Goal: Information Seeking & Learning: Find specific fact

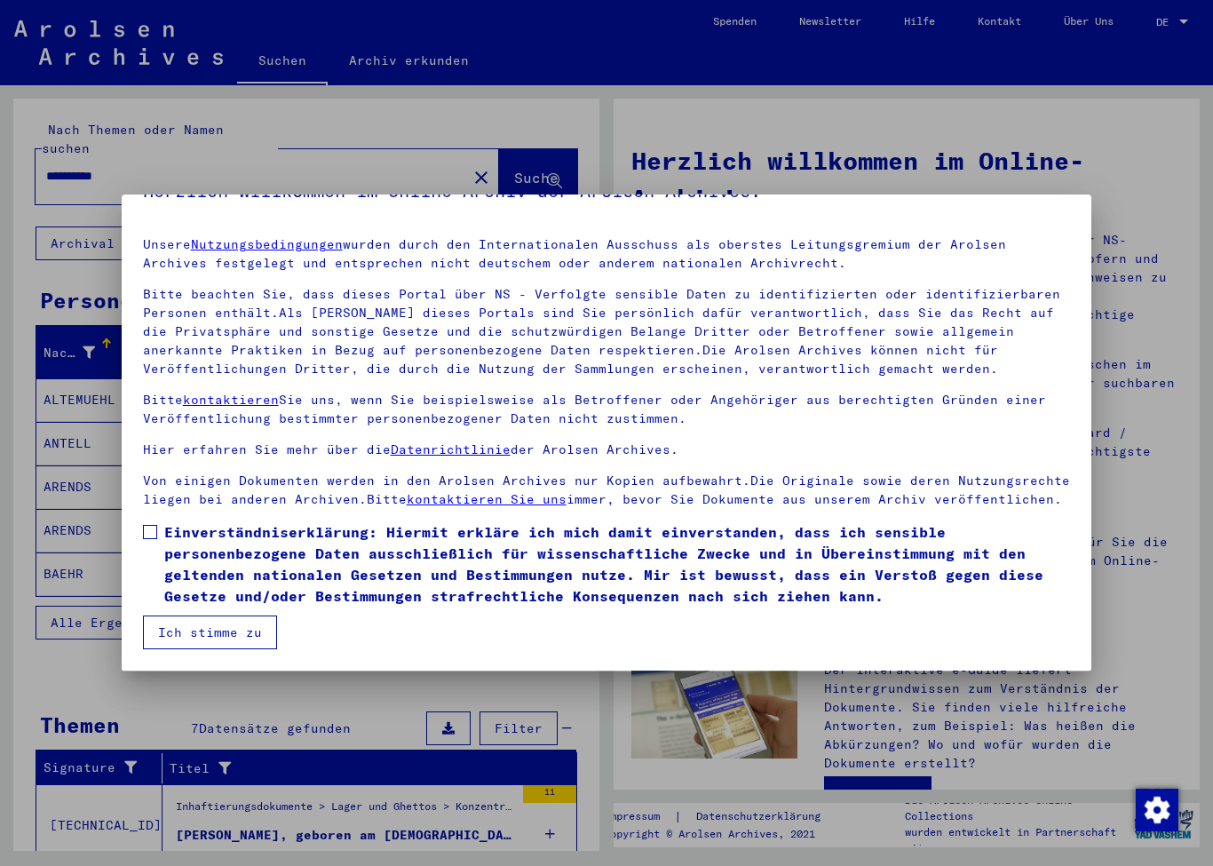
scroll to position [39, 0]
click at [226, 637] on button "Ich stimme zu" at bounding box center [210, 632] width 134 height 34
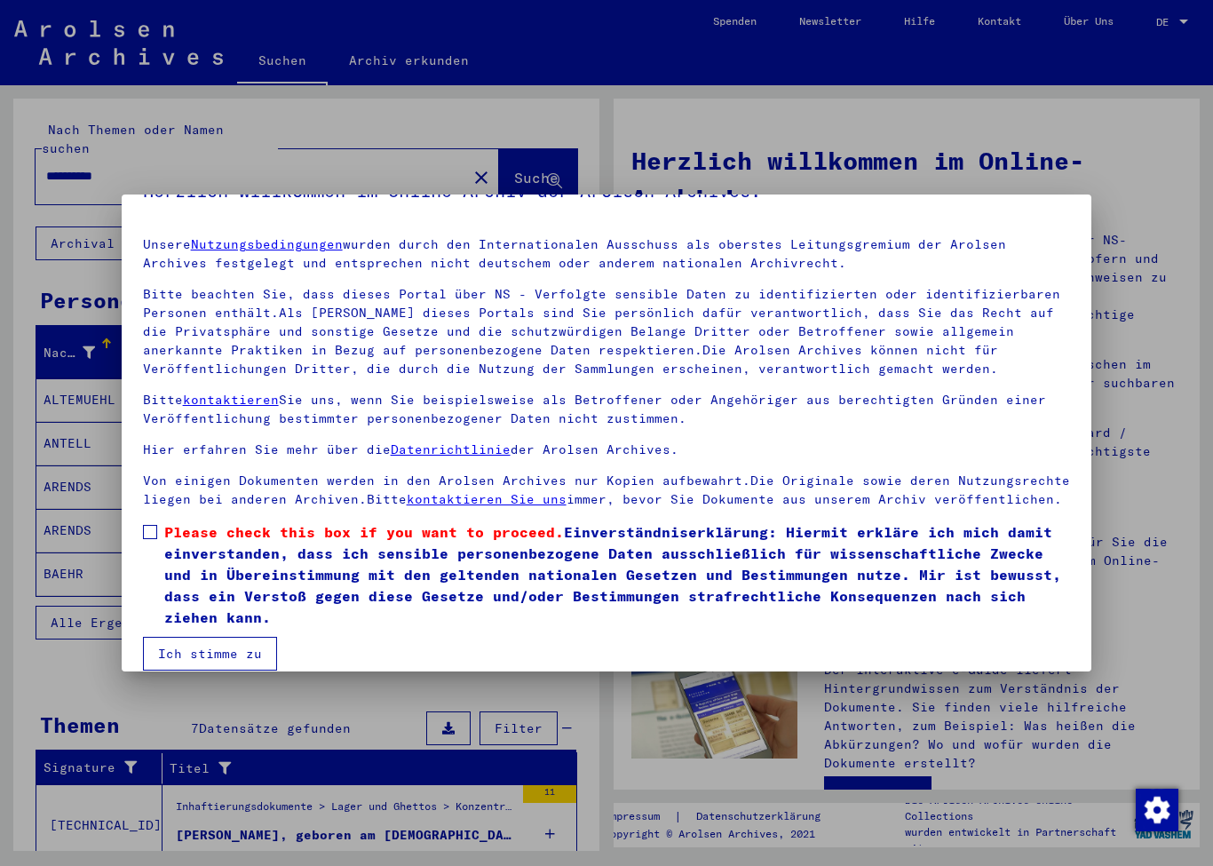
click at [149, 533] on span at bounding box center [150, 532] width 14 height 14
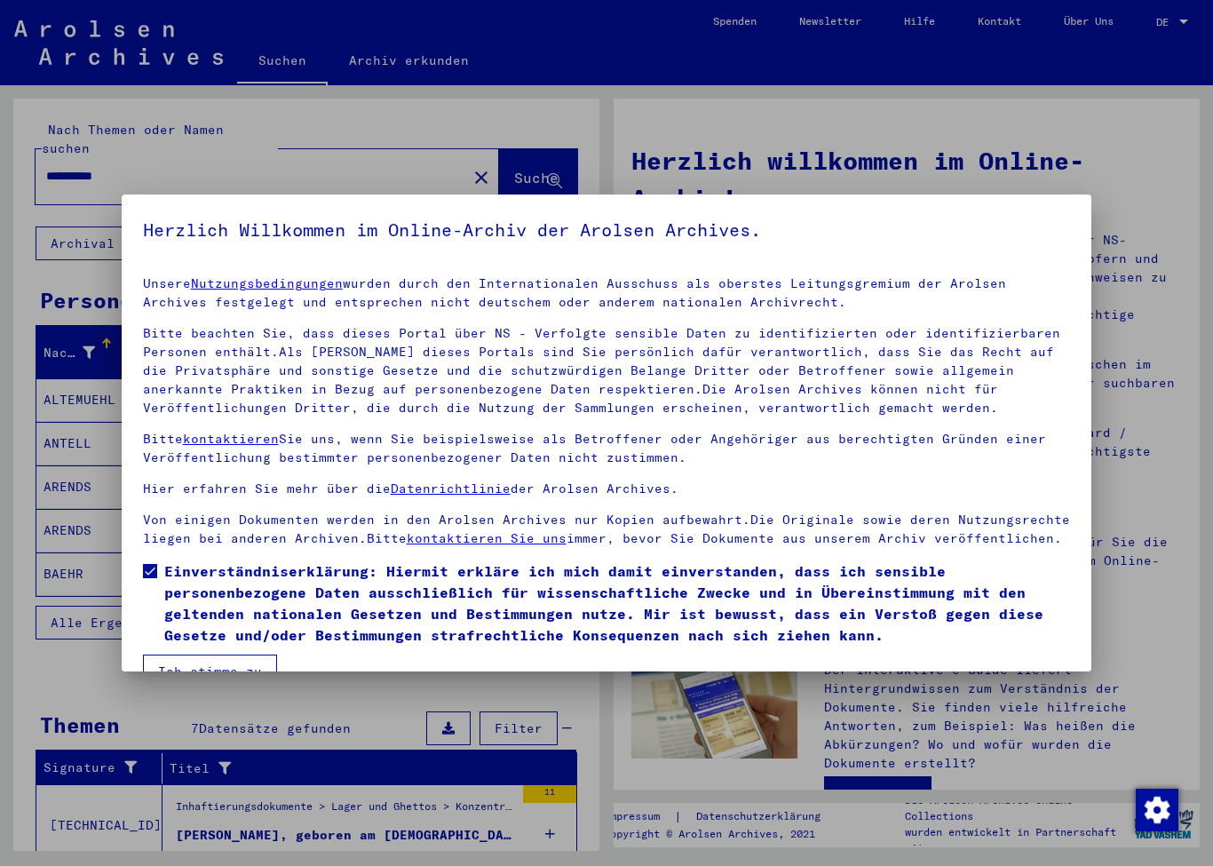
scroll to position [0, 0]
click at [210, 661] on button "Ich stimme zu" at bounding box center [210, 671] width 134 height 34
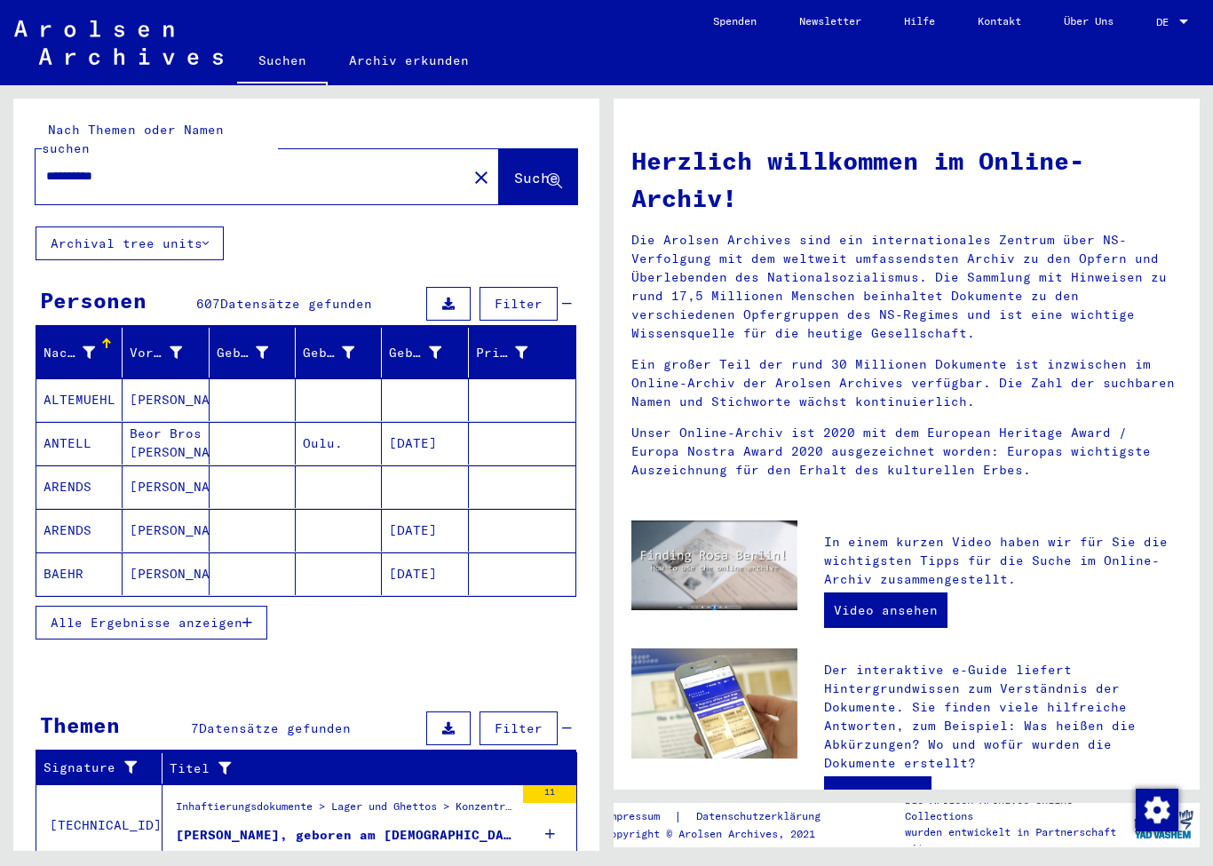
click at [1175, 27] on span "DE" at bounding box center [1166, 22] width 20 height 12
click at [1160, 29] on span "English" at bounding box center [1139, 31] width 44 height 13
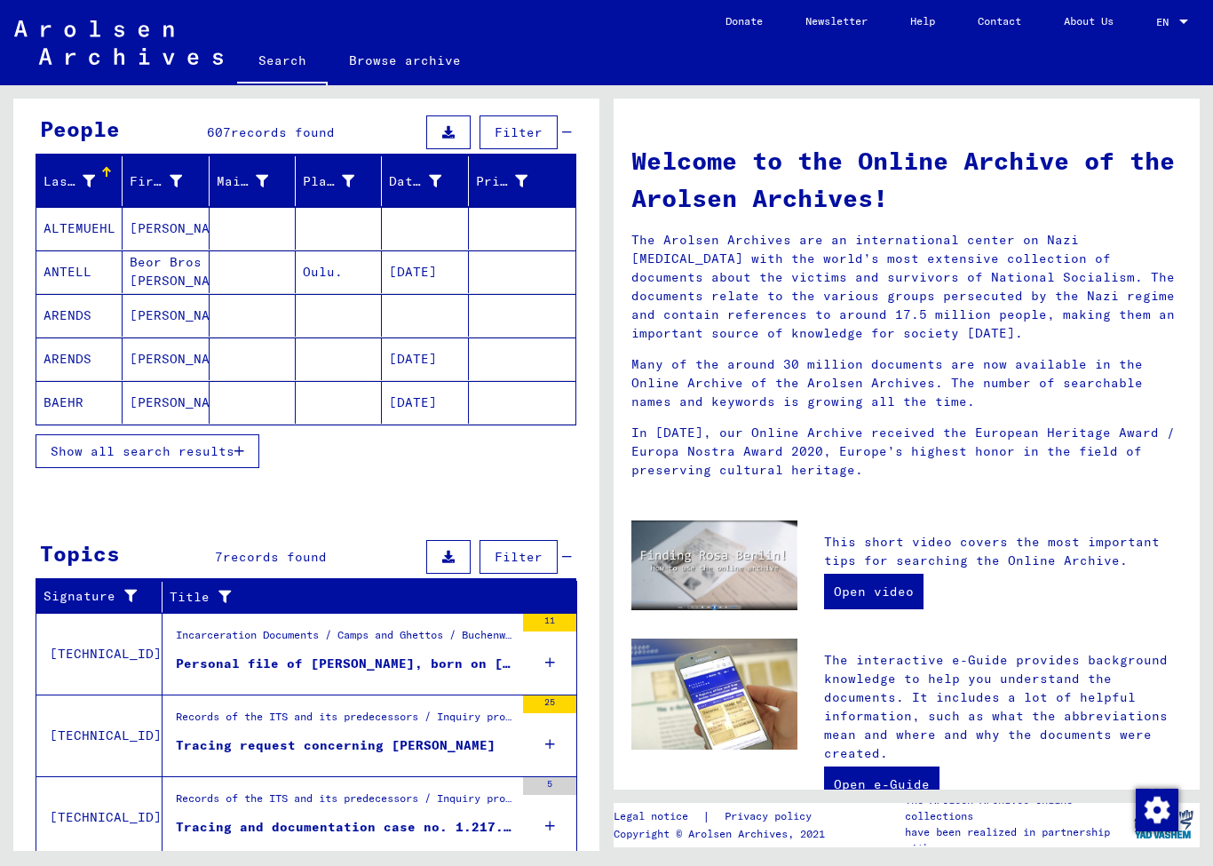
scroll to position [152, 0]
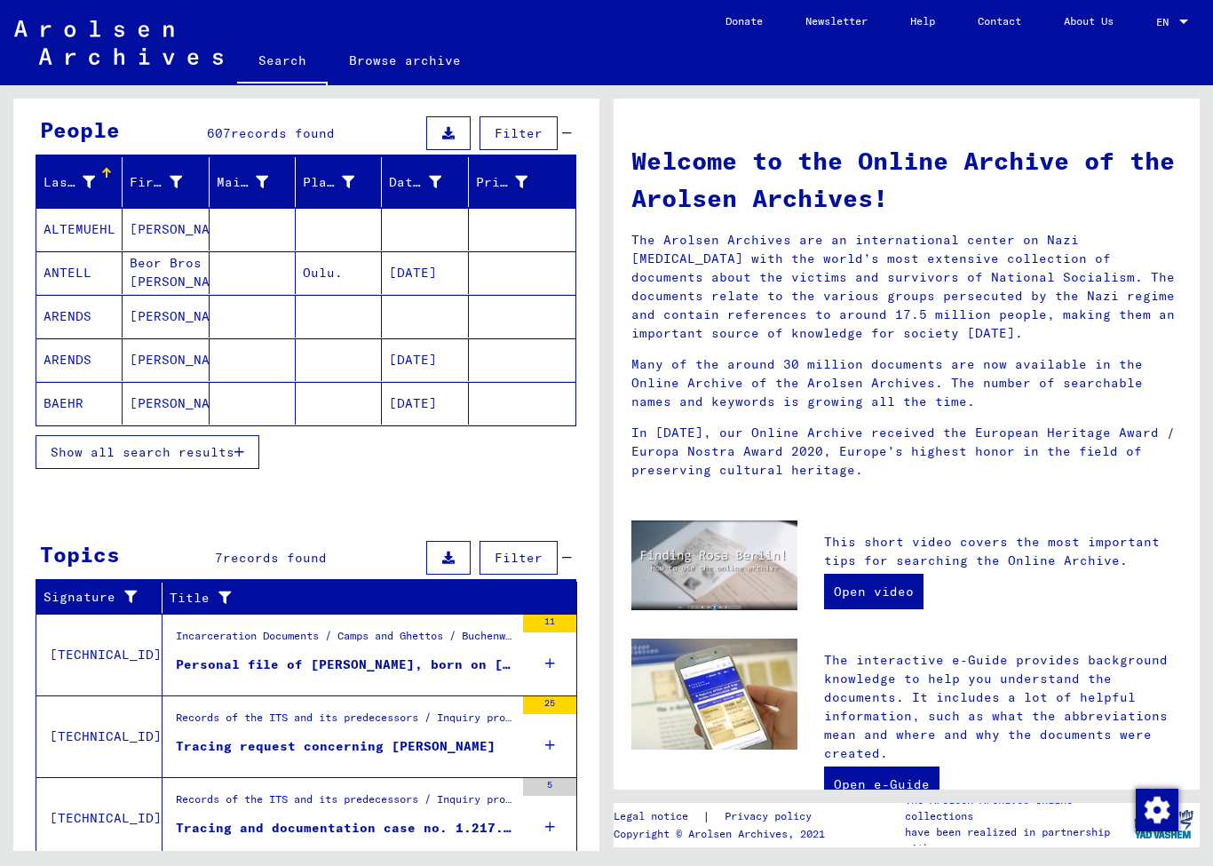
click at [244, 447] on icon "button" at bounding box center [239, 452] width 10 height 12
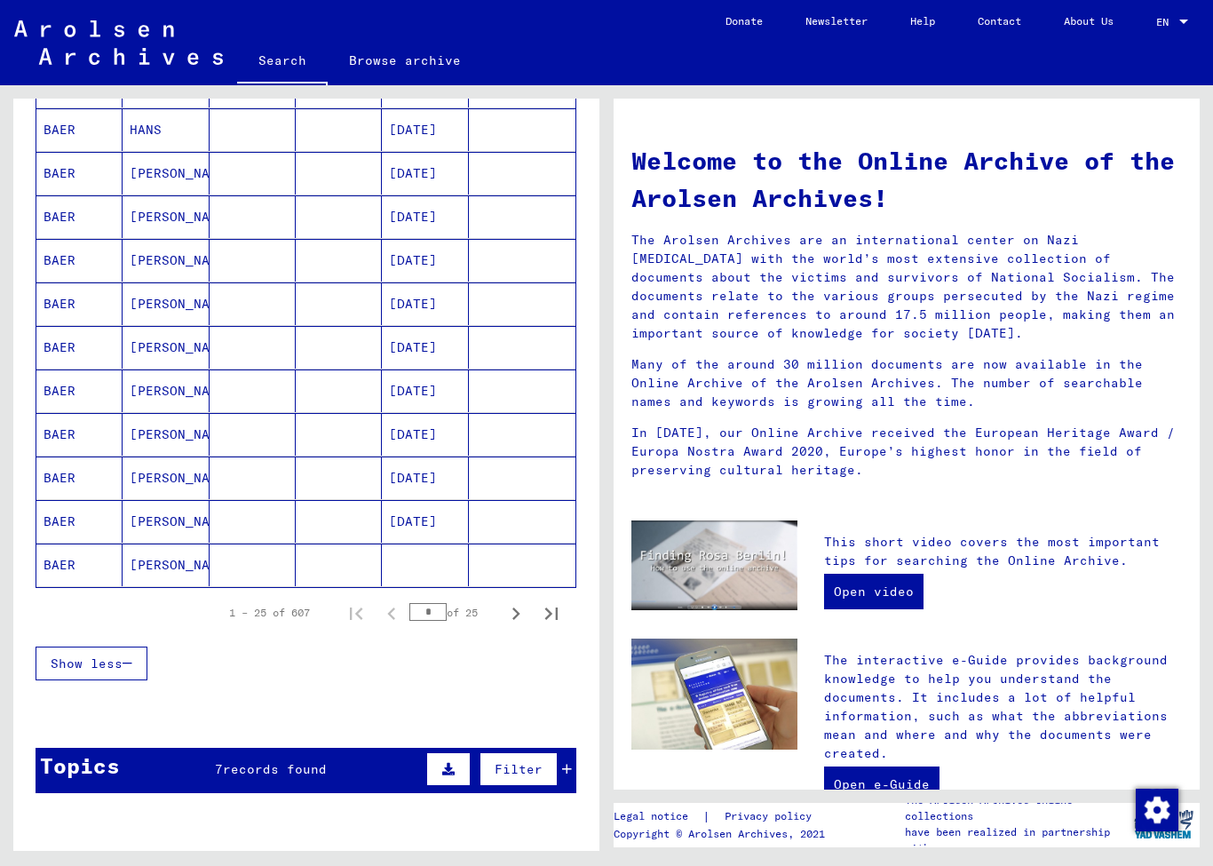
scroll to position [896, 0]
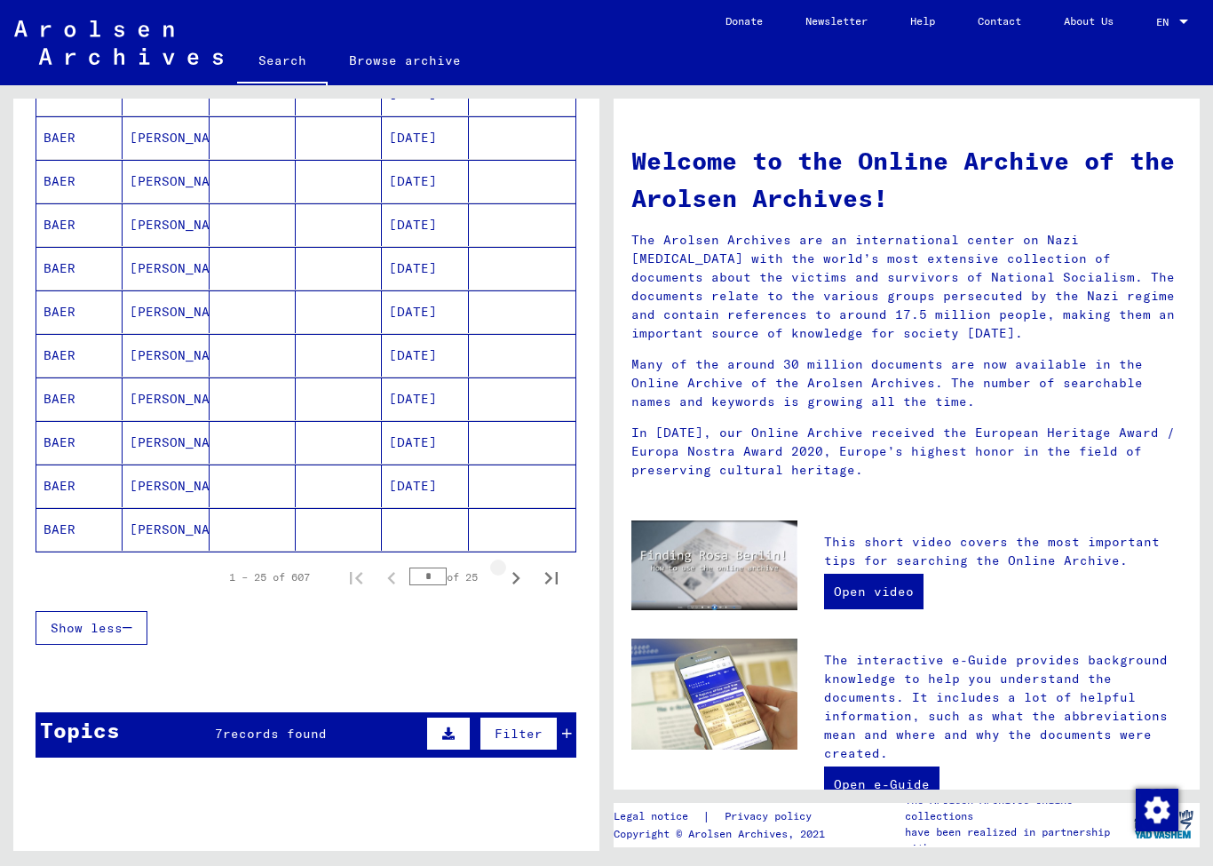
click at [512, 586] on icon "Next page" at bounding box center [515, 578] width 25 height 25
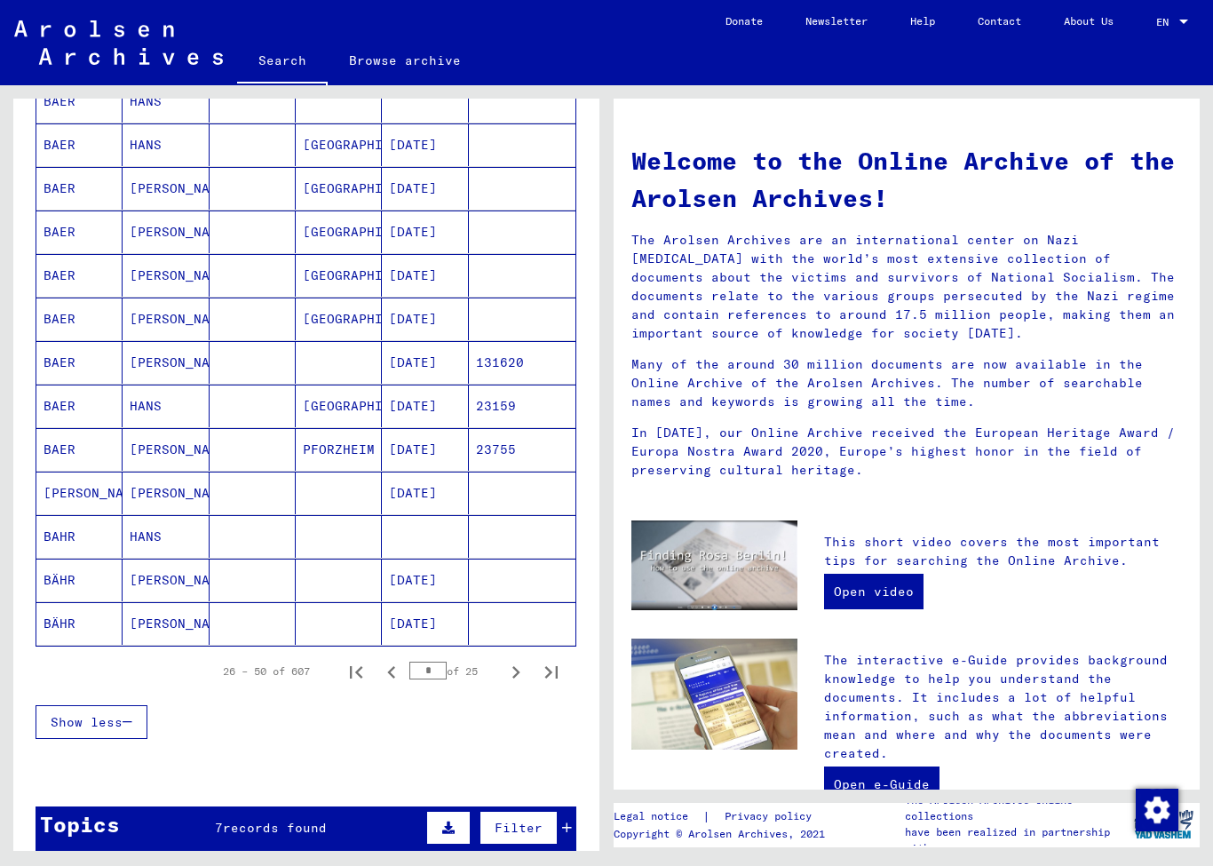
scroll to position [804, 0]
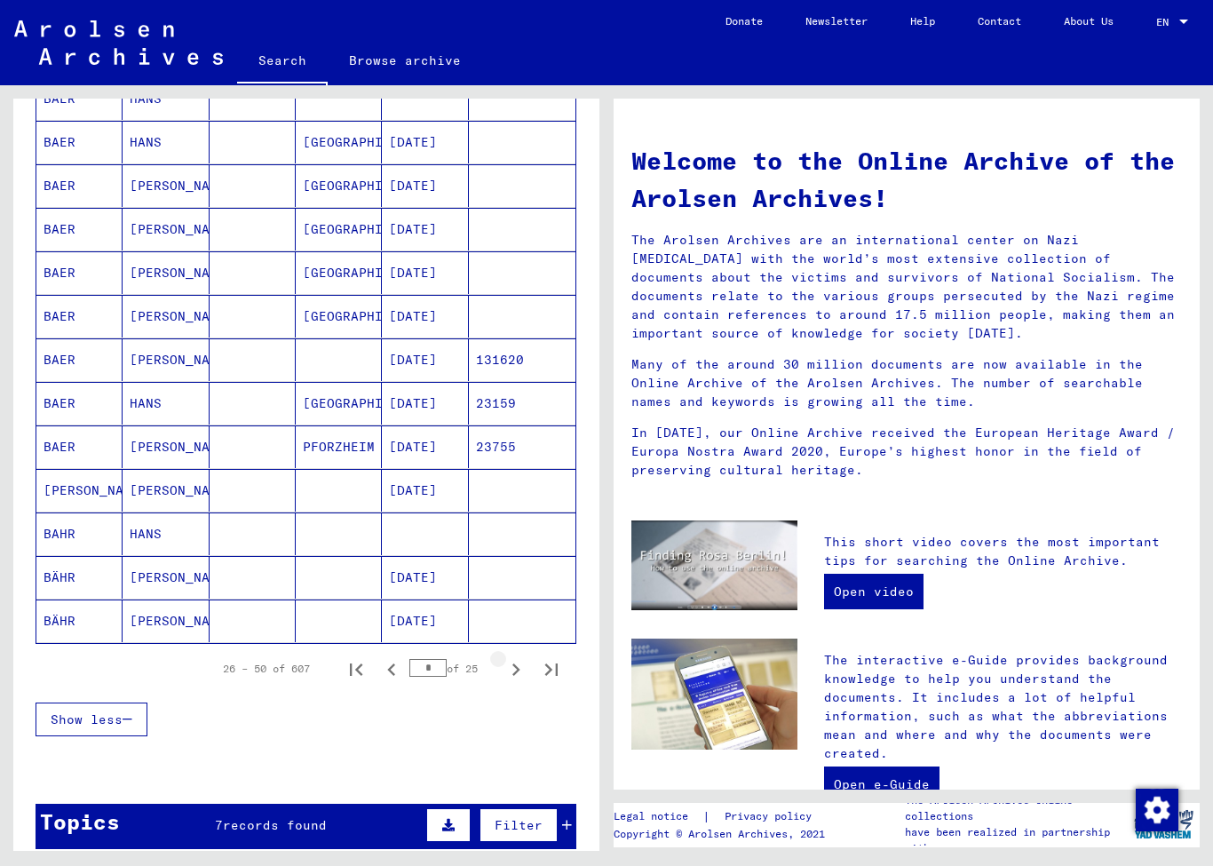
click at [513, 673] on icon "Next page" at bounding box center [515, 669] width 25 height 25
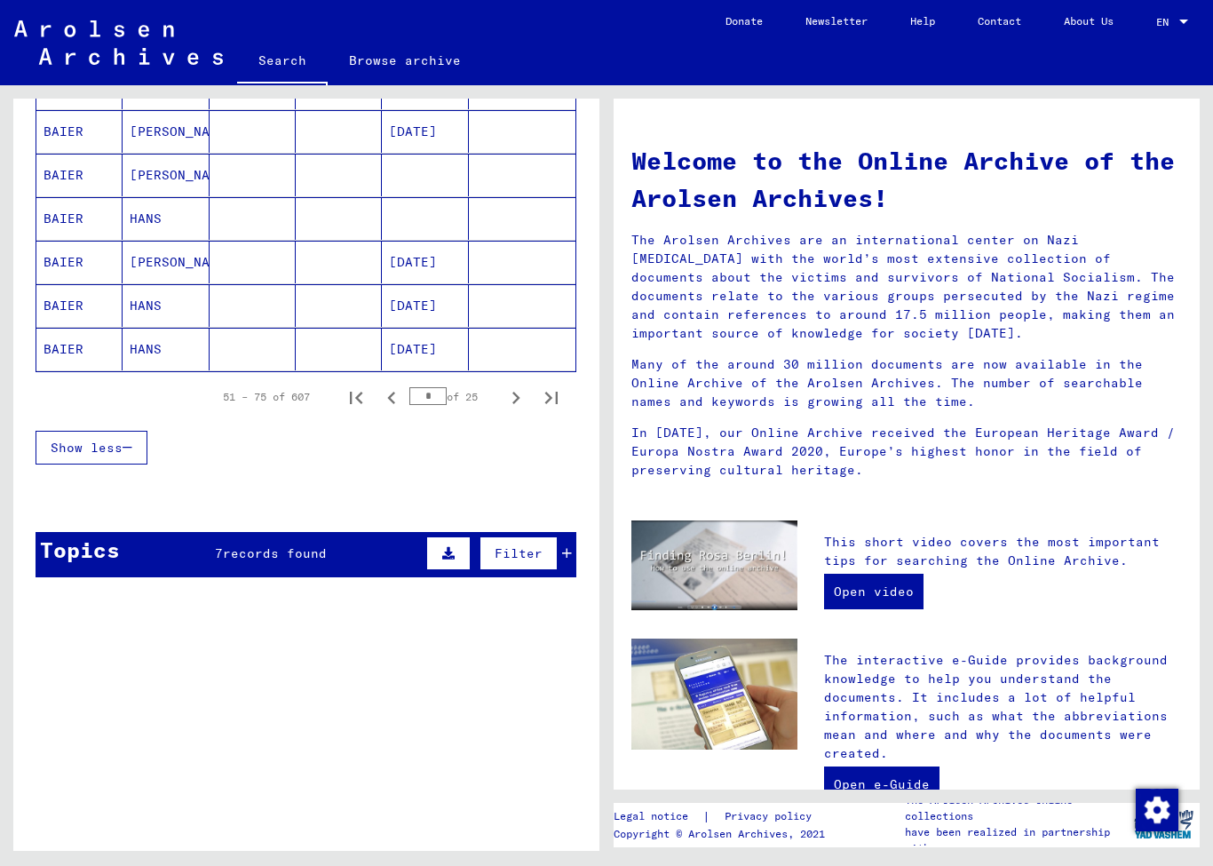
scroll to position [1024, 0]
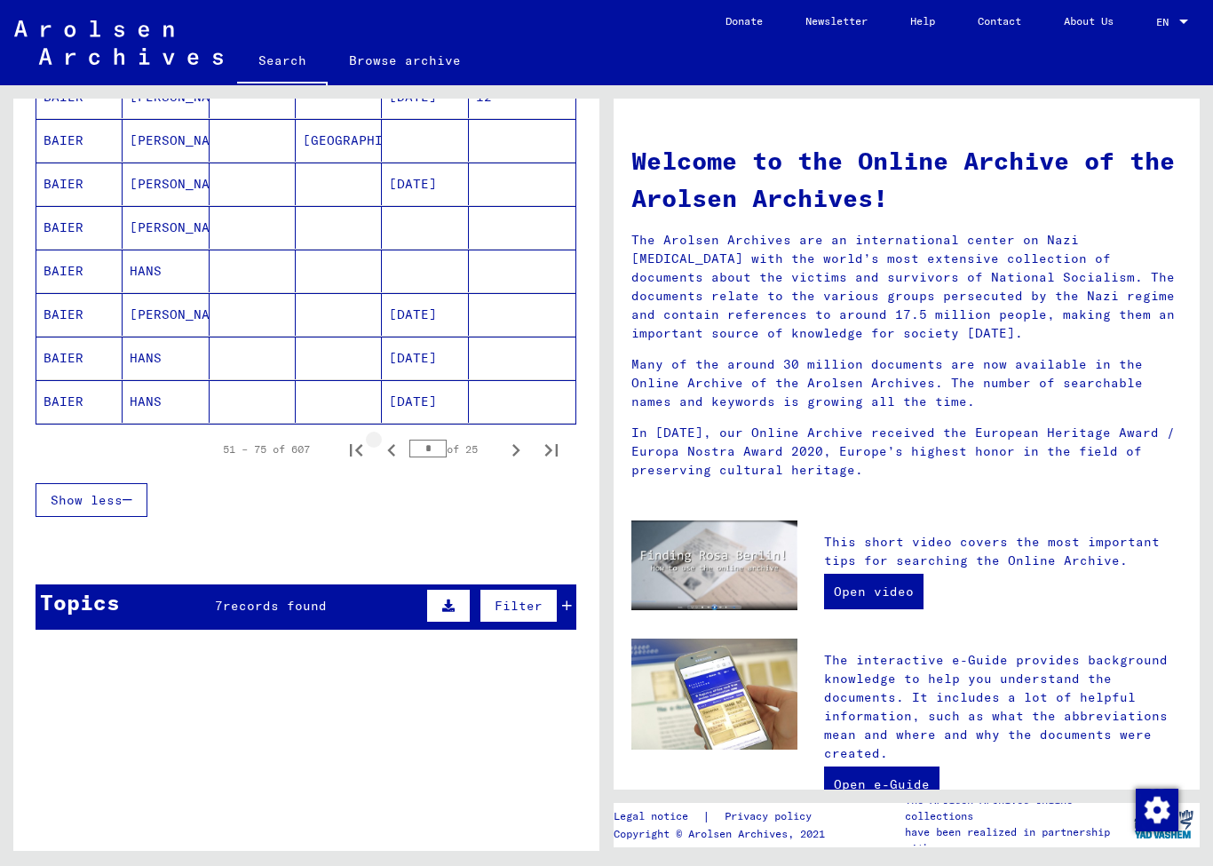
click at [398, 456] on icon "Previous page" at bounding box center [391, 450] width 25 height 25
type input "*"
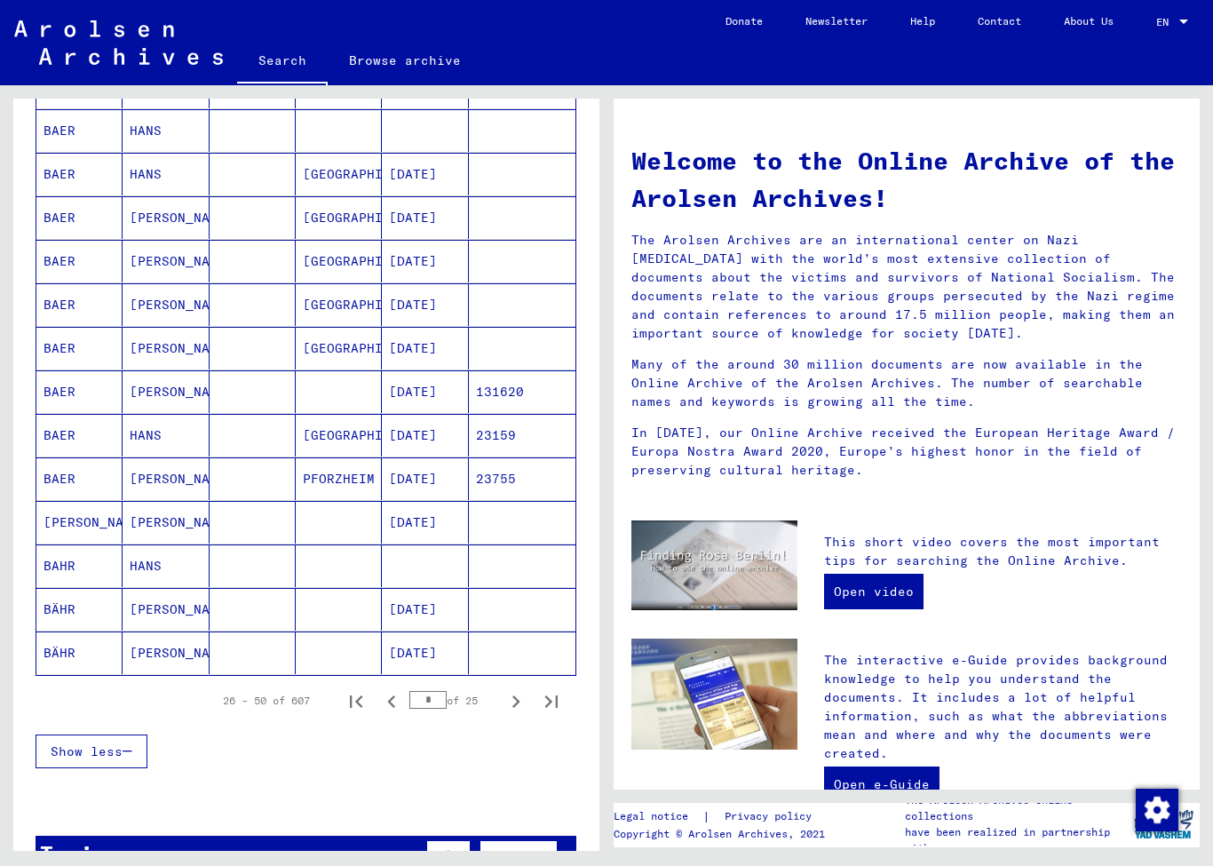
scroll to position [787, 0]
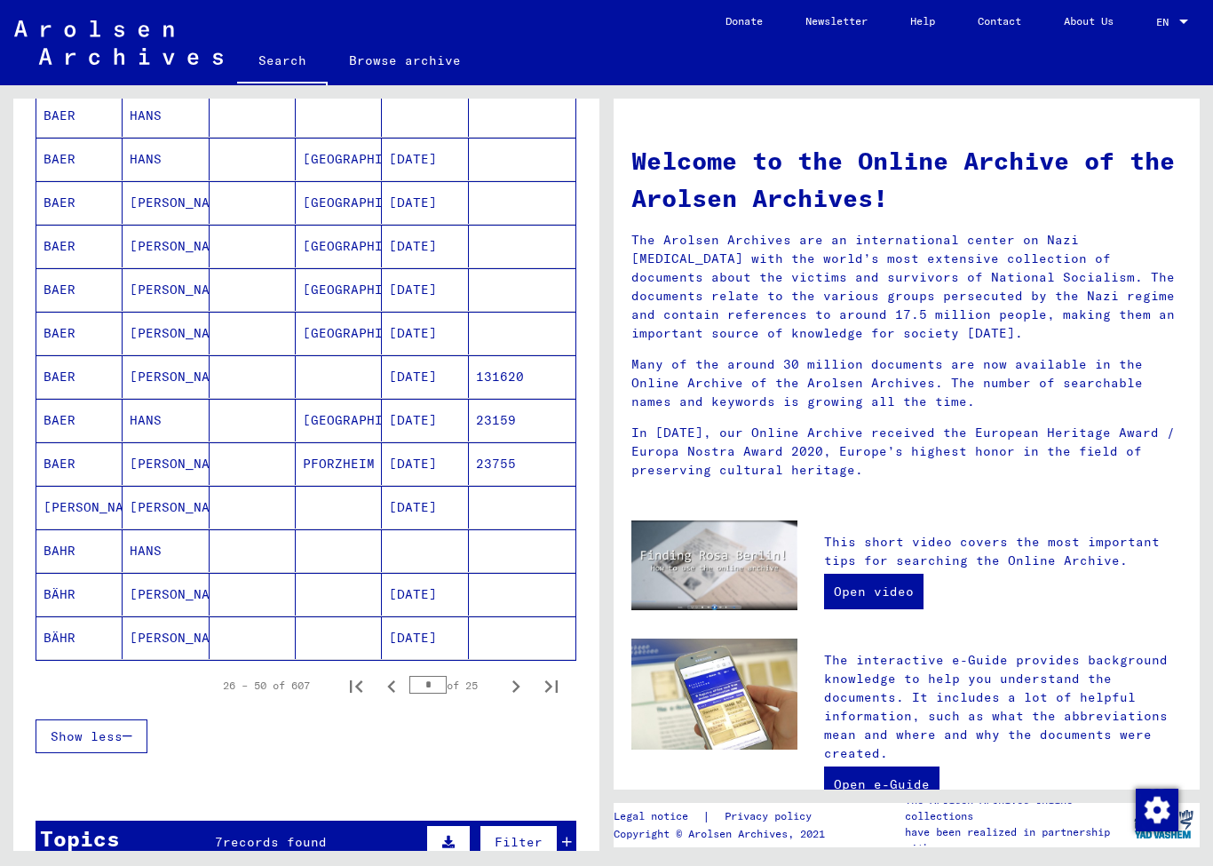
click at [56, 371] on mat-cell "BAER" at bounding box center [79, 376] width 86 height 43
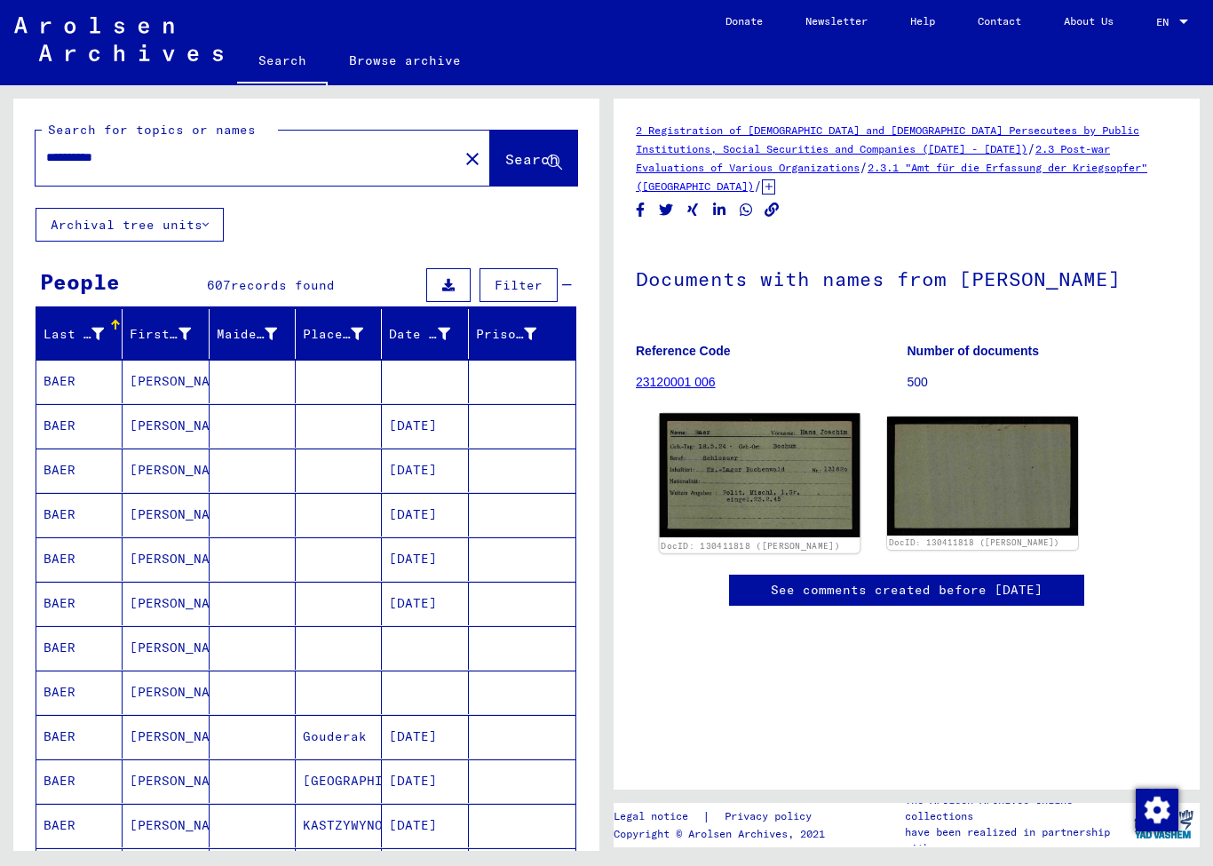
click at [743, 476] on img at bounding box center [760, 475] width 201 height 124
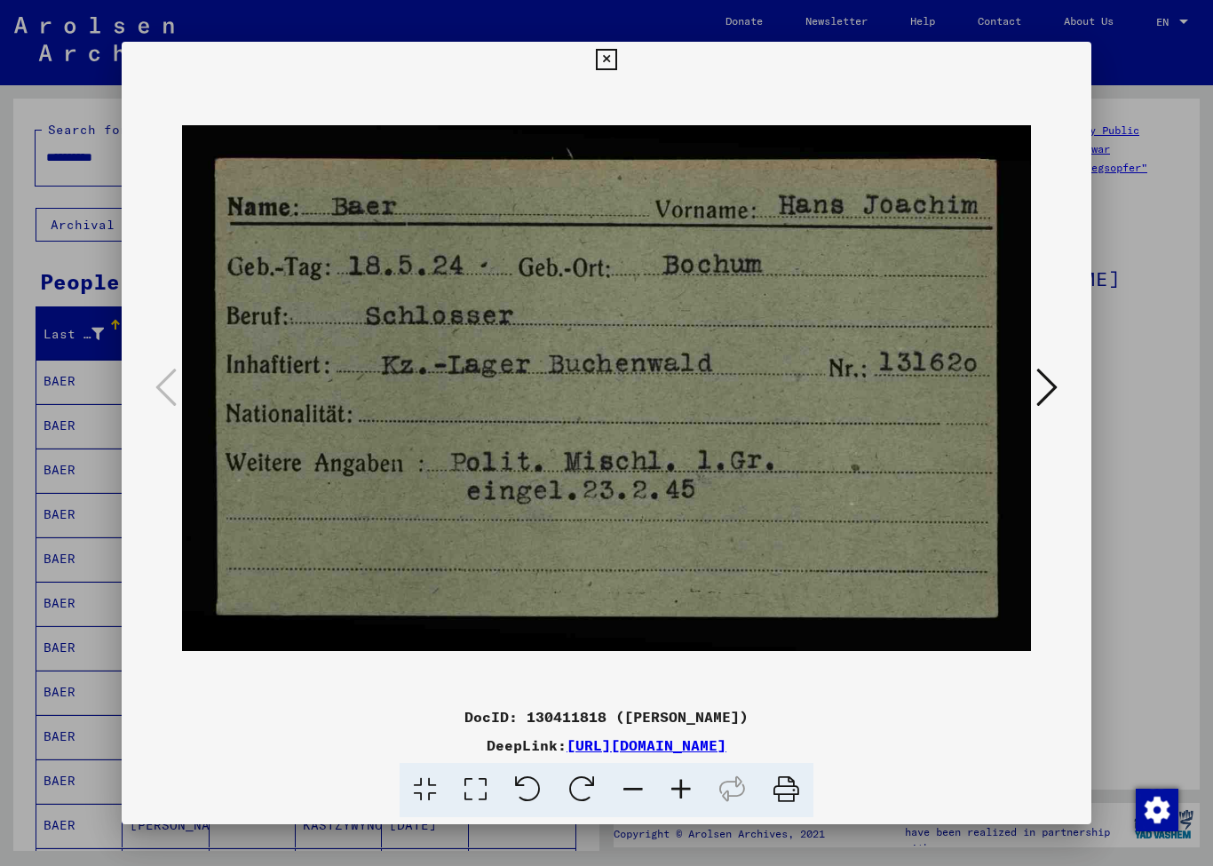
click at [616, 52] on icon at bounding box center [606, 59] width 20 height 21
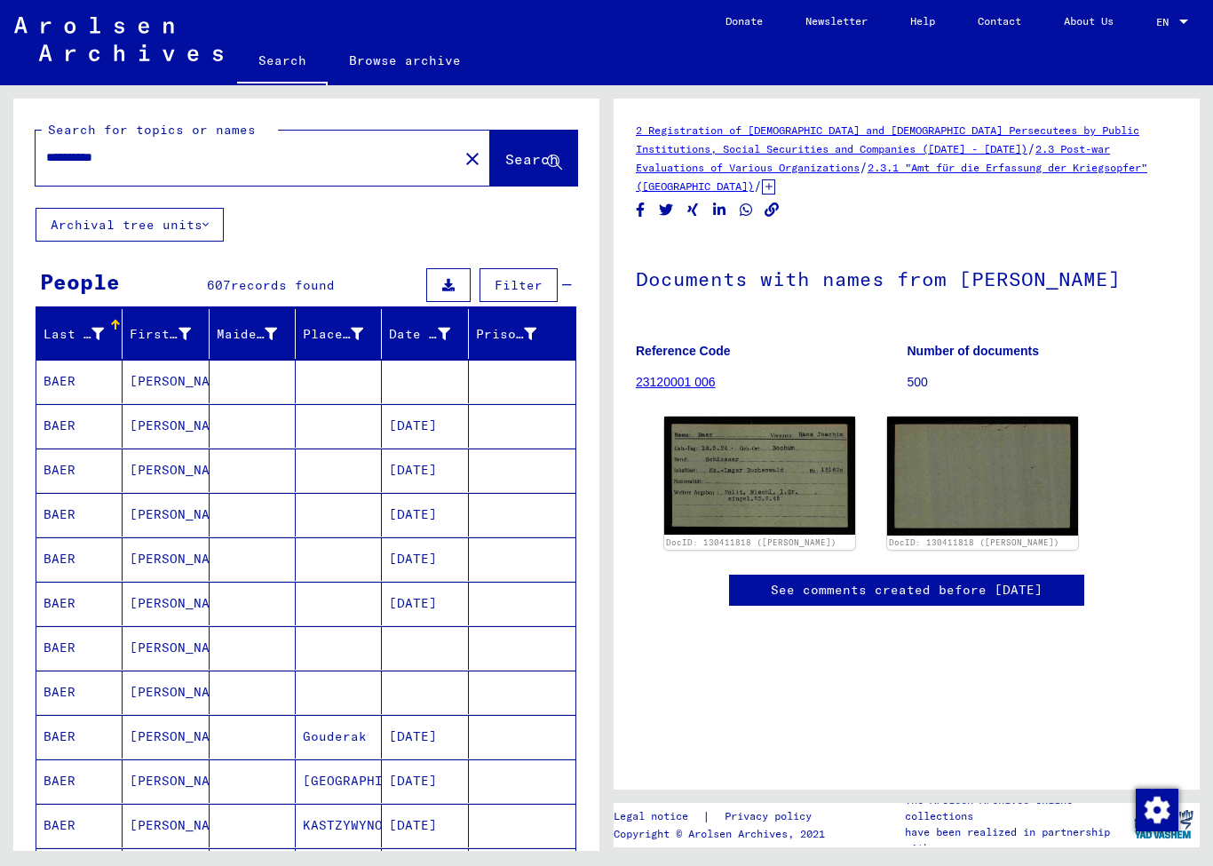
click at [184, 160] on input "**********" at bounding box center [246, 157] width 401 height 19
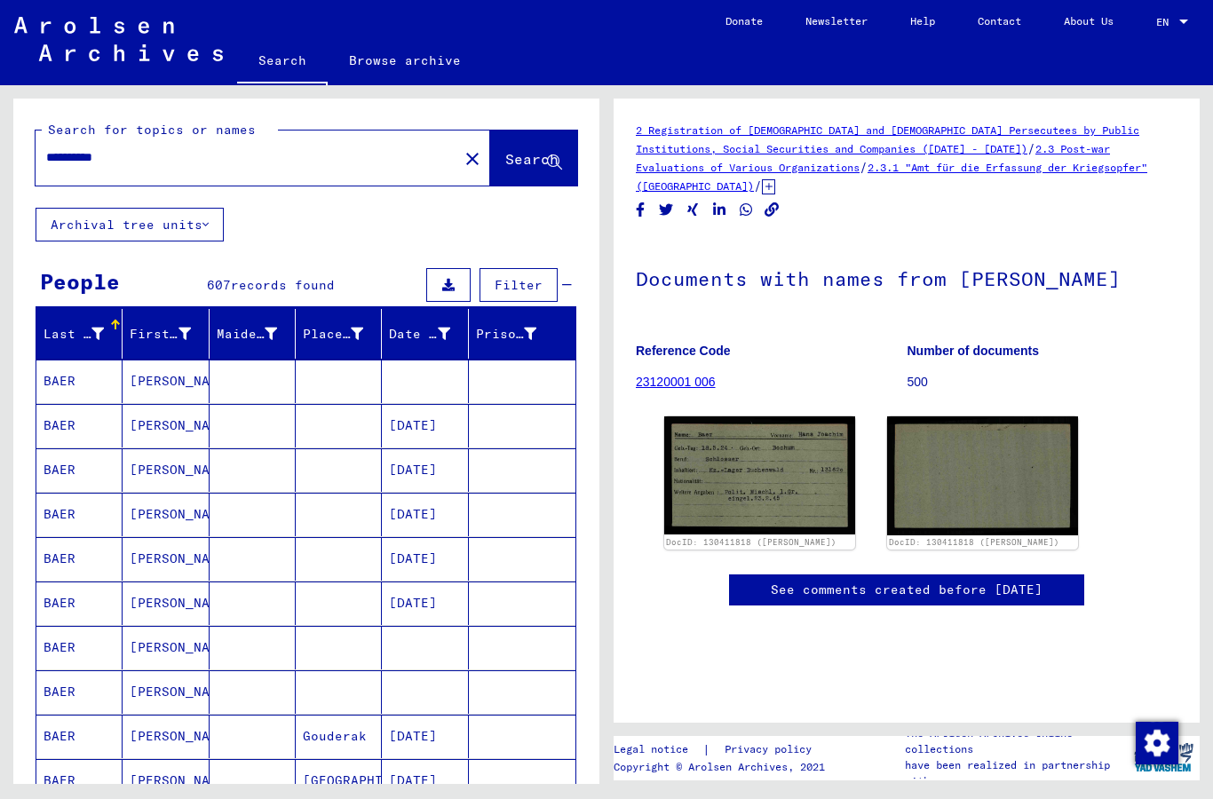
type input "**********"
click at [510, 176] on button "Search" at bounding box center [533, 158] width 87 height 55
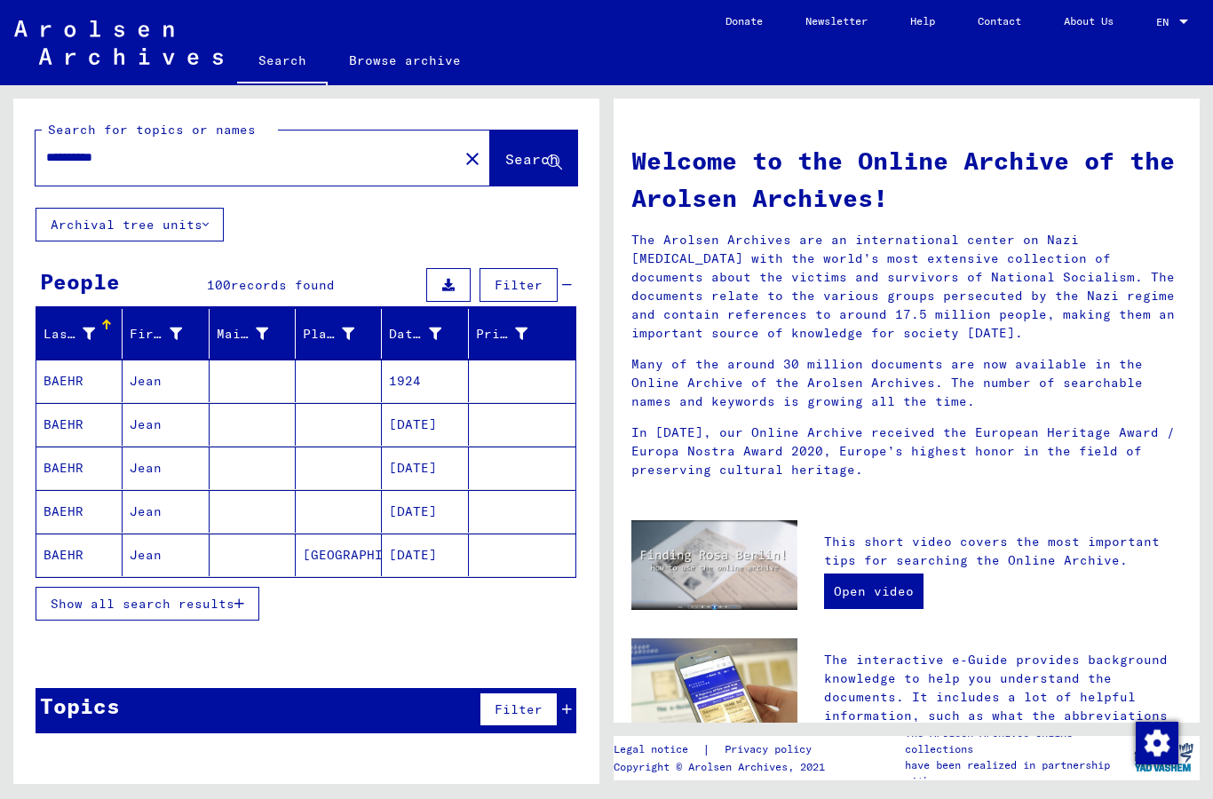
click at [153, 603] on span "Show all search results" at bounding box center [143, 604] width 184 height 16
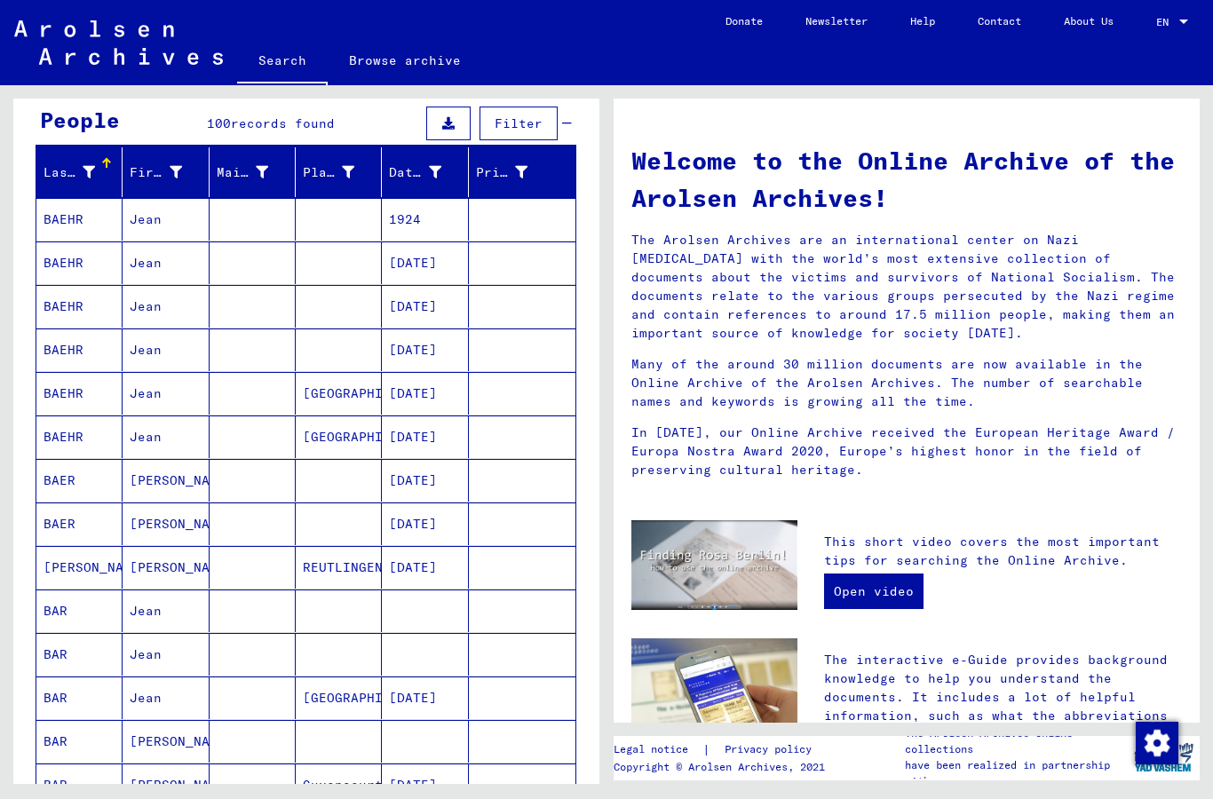
scroll to position [141, 0]
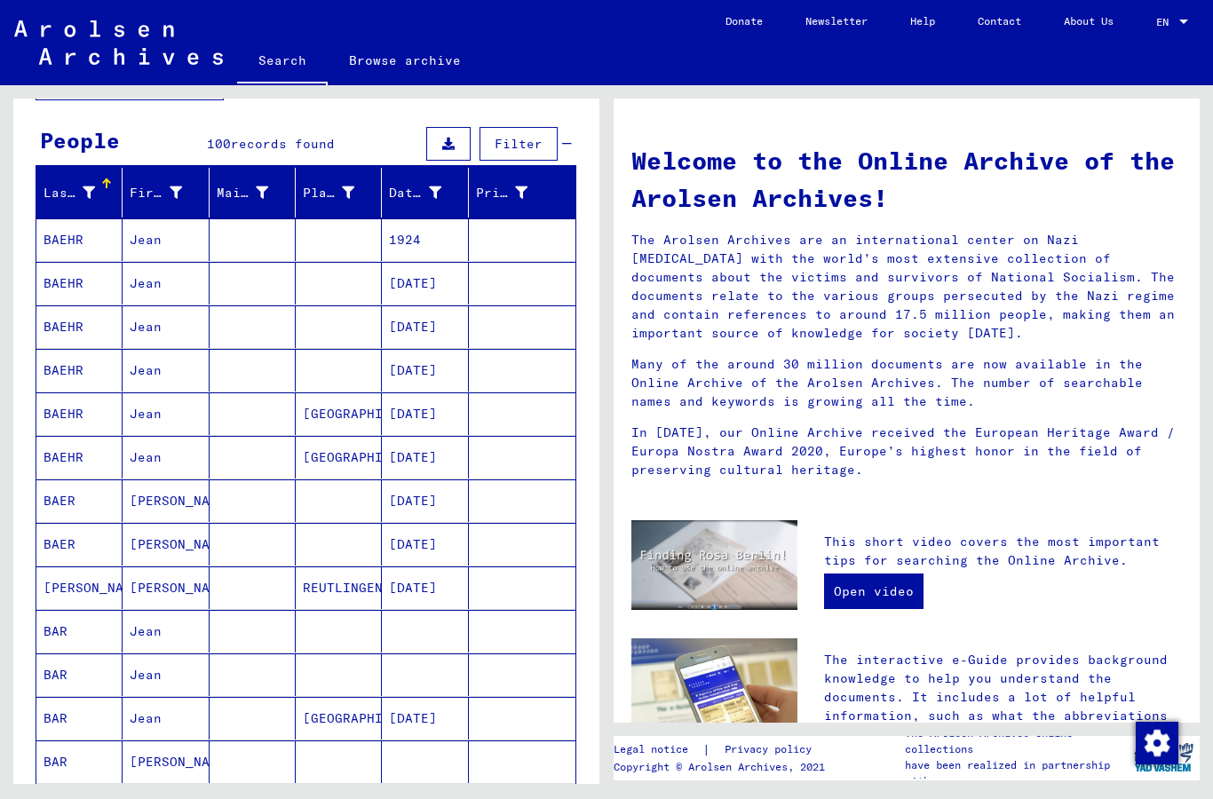
click at [446, 546] on mat-cell "[DATE]" at bounding box center [425, 544] width 86 height 43
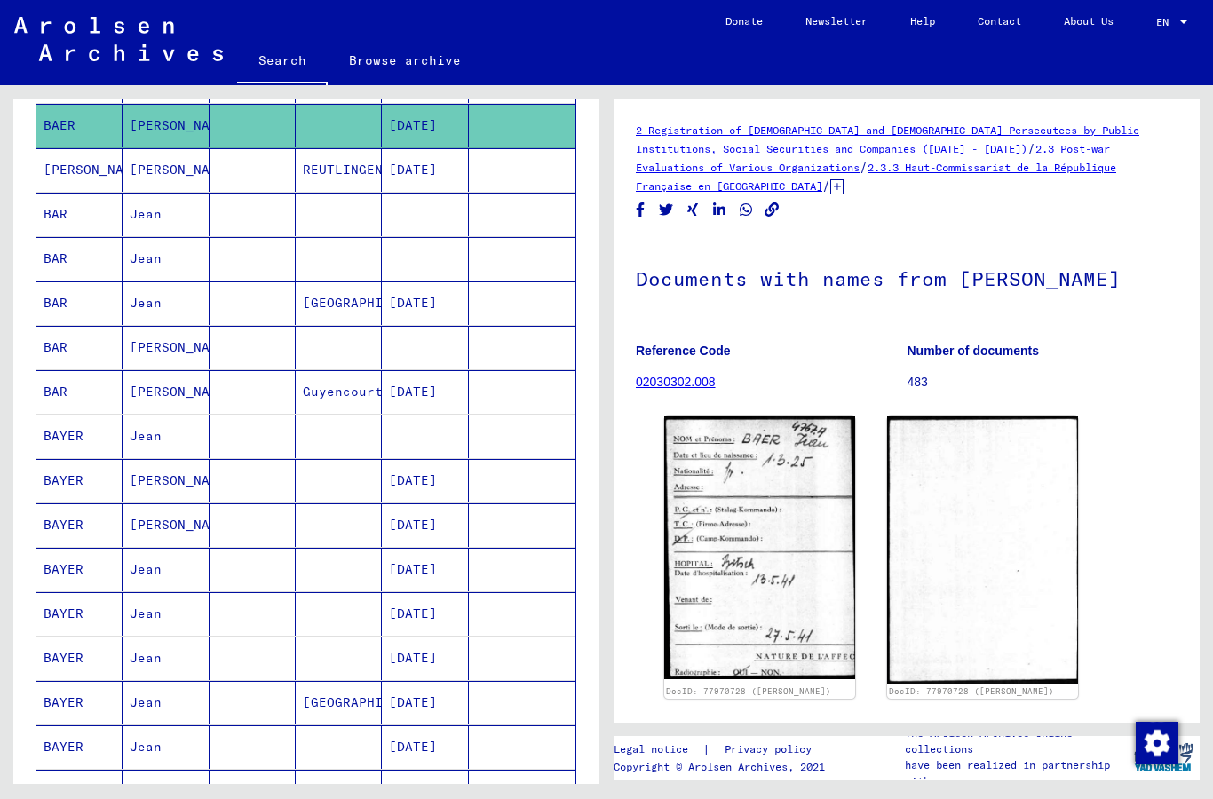
scroll to position [570, 0]
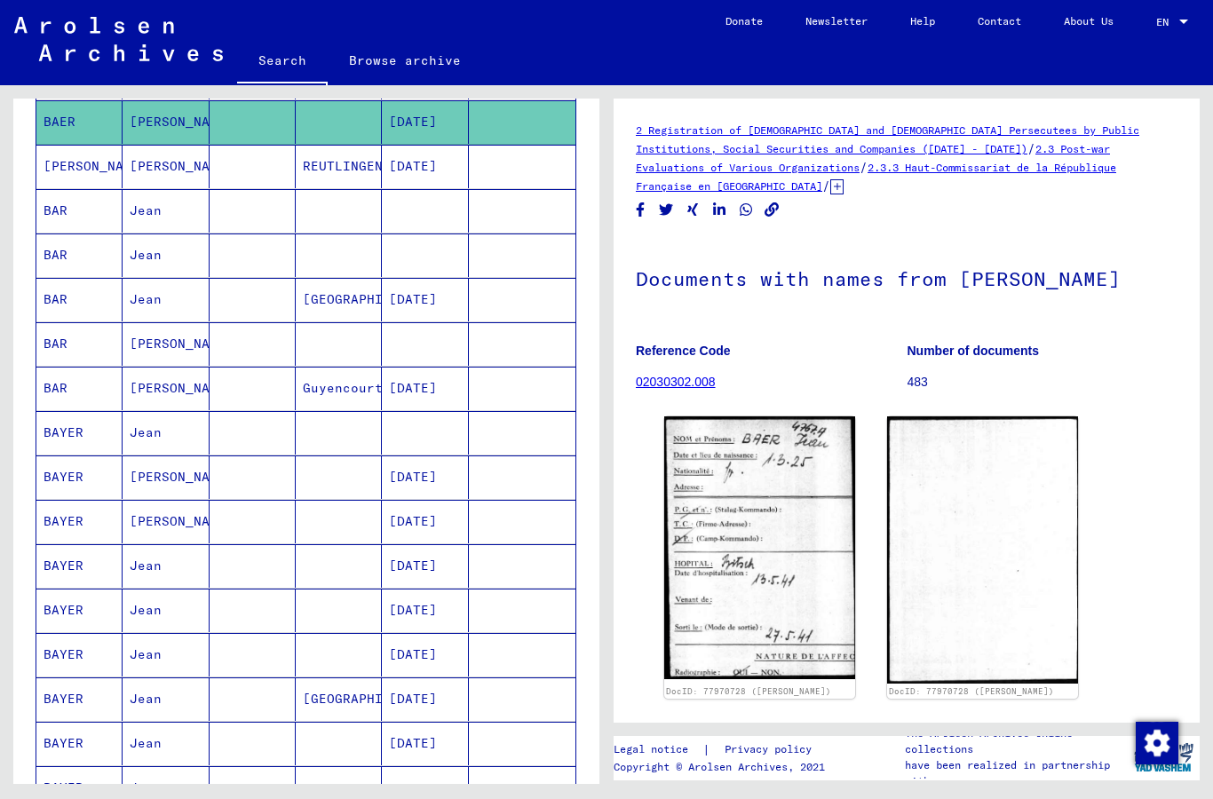
click at [72, 447] on mat-cell "BAYER" at bounding box center [79, 433] width 86 height 44
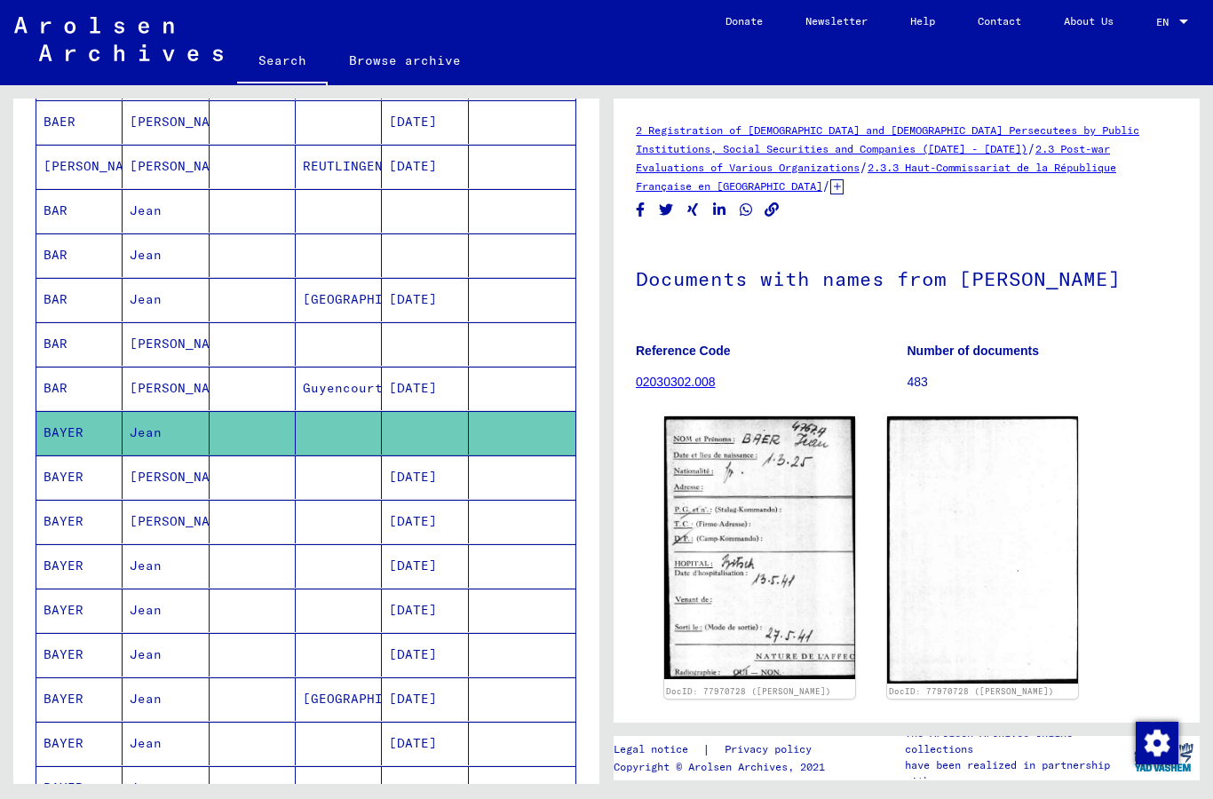
click at [142, 37] on img at bounding box center [118, 39] width 209 height 44
